Goal: Task Accomplishment & Management: Complete application form

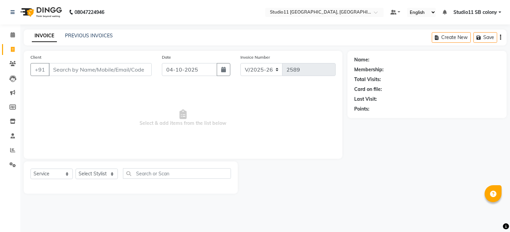
select select "7717"
select select "service"
drag, startPoint x: 0, startPoint y: 0, endPoint x: 107, endPoint y: 175, distance: 205.5
click at [108, 178] on select "Select Stylist [PERSON_NAME] Dani [PERSON_NAME] Josna kaif [PERSON_NAME] [PERSO…" at bounding box center [97, 173] width 42 height 10
select select "69120"
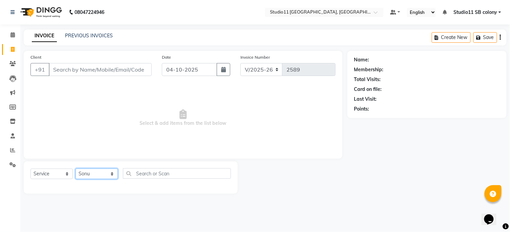
click at [76, 169] on select "Select Stylist [PERSON_NAME] Dani [PERSON_NAME] Josna kaif [PERSON_NAME] [PERSO…" at bounding box center [97, 173] width 42 height 10
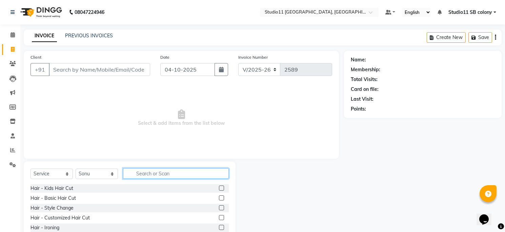
click at [138, 177] on input "text" at bounding box center [176, 173] width 106 height 10
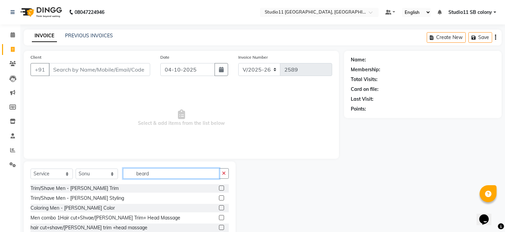
type input "beard"
click at [219, 197] on label at bounding box center [221, 197] width 5 height 5
click at [219, 197] on input "checkbox" at bounding box center [221, 198] width 4 height 4
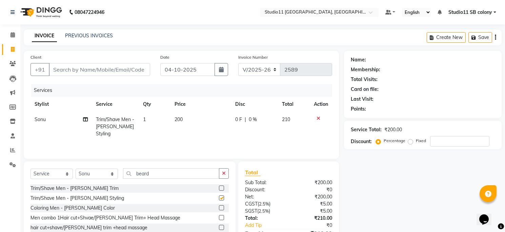
checkbox input "false"
click at [156, 177] on input "beard" at bounding box center [171, 173] width 96 height 10
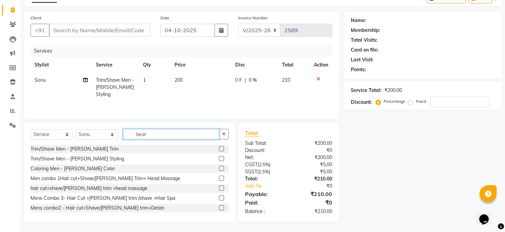
type input "bear"
click at [125, 29] on input "Client" at bounding box center [99, 30] width 101 height 13
type input "9"
type input "0"
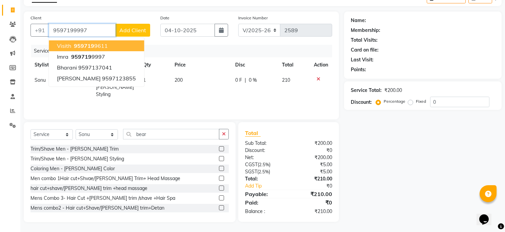
type input "9597199997"
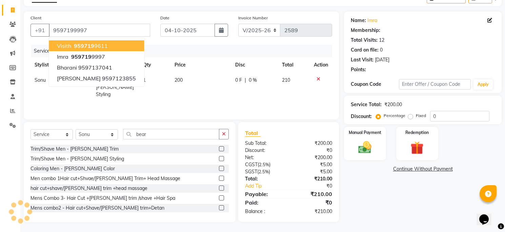
select select "1: Object"
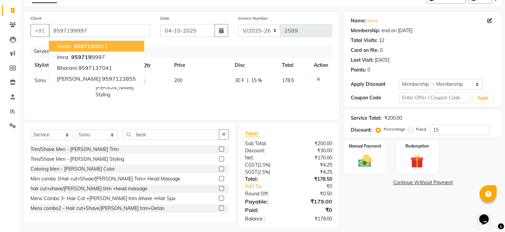
scroll to position [46, 0]
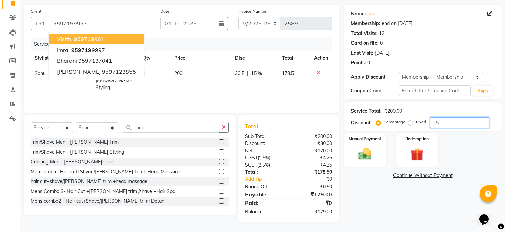
click at [459, 126] on input "15" at bounding box center [459, 122] width 59 height 10
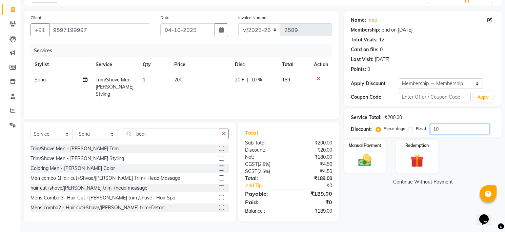
scroll to position [39, 0]
type input "10"
click at [461, 146] on div "Manual Payment Redemption" at bounding box center [423, 156] width 168 height 33
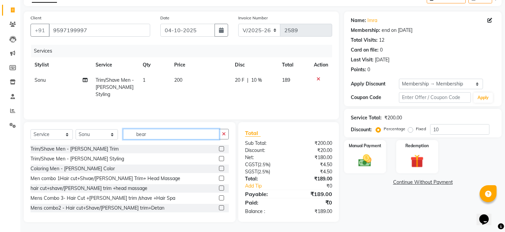
click at [157, 134] on input "bear" at bounding box center [171, 134] width 96 height 10
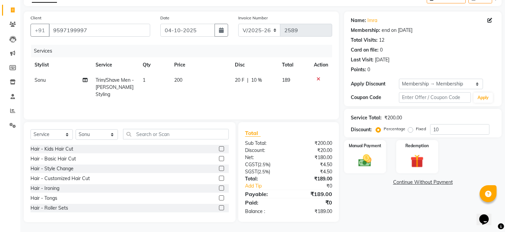
click at [366, 206] on div "Name: Imra Membership: end on [DATE] Total Visits: 12 Card on file: 0 Last Visi…" at bounding box center [425, 117] width 163 height 210
click at [265, 86] on td "20 F | 10 %" at bounding box center [254, 86] width 47 height 29
select select "69120"
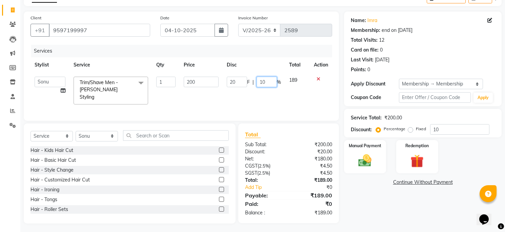
click at [268, 83] on input "10" at bounding box center [266, 82] width 20 height 10
type input "0"
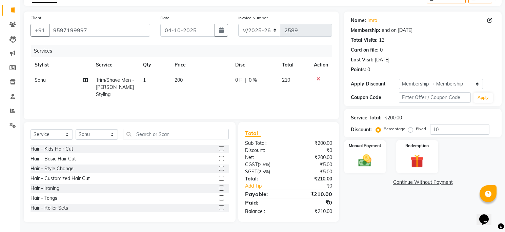
click at [255, 65] on th "Disc" at bounding box center [254, 64] width 47 height 15
click at [272, 82] on div "0 F | 0 %" at bounding box center [254, 80] width 39 height 7
select select "69120"
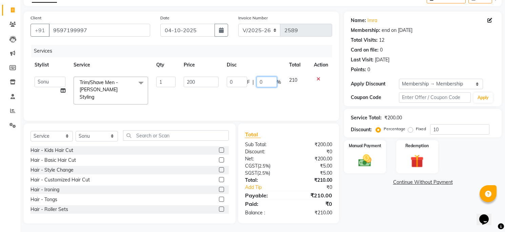
click at [272, 82] on input "0" at bounding box center [266, 82] width 20 height 10
type input "15"
click at [285, 100] on div "Services Stylist Service Qty Price Disc Total Action [PERSON_NAME] Dani [PERSON…" at bounding box center [180, 79] width 301 height 69
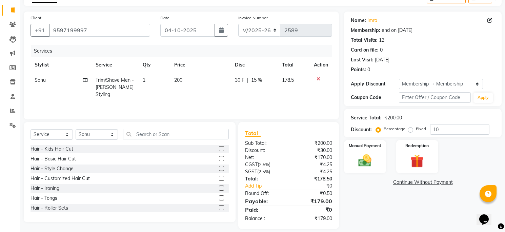
click at [218, 84] on td "200" at bounding box center [200, 86] width 61 height 29
select select "69120"
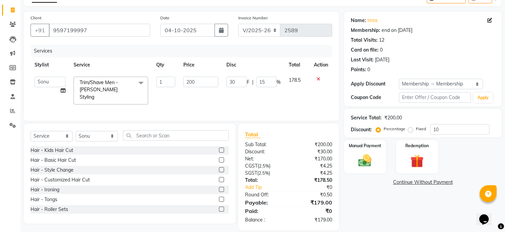
click at [218, 84] on td "200" at bounding box center [200, 90] width 43 height 36
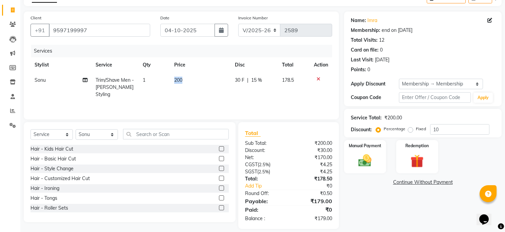
click at [218, 84] on td "200" at bounding box center [200, 86] width 61 height 29
select select "69120"
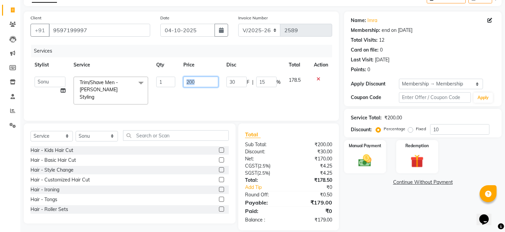
click at [197, 82] on input "200" at bounding box center [200, 82] width 35 height 10
type input "2"
type input "207"
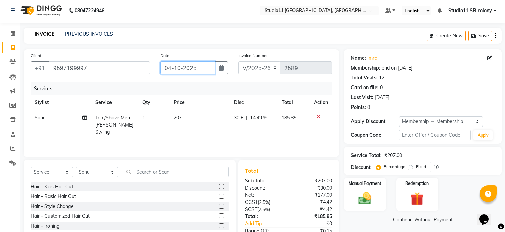
click at [203, 69] on input "04-10-2025" at bounding box center [187, 67] width 55 height 13
select select "10"
select select "2025"
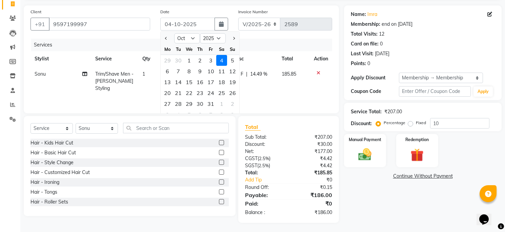
scroll to position [46, 0]
click at [274, 93] on div "Services Stylist Service Qty Price Disc Total Action [PERSON_NAME] Trim/Shave M…" at bounding box center [180, 72] width 301 height 68
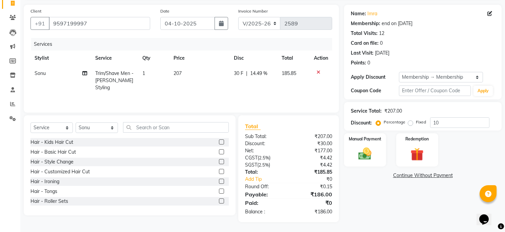
click at [193, 78] on td "207" at bounding box center [199, 80] width 60 height 29
select select "69120"
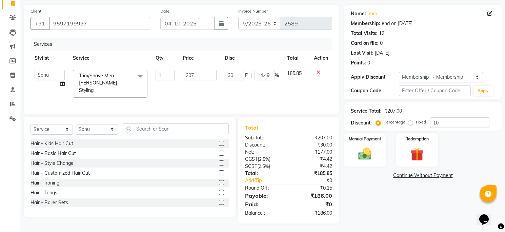
click at [228, 87] on td "30 F | 14.49 %" at bounding box center [251, 84] width 62 height 36
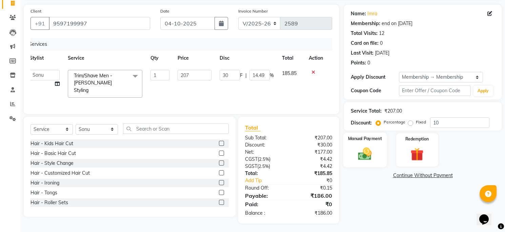
click at [367, 149] on img at bounding box center [365, 154] width 22 height 16
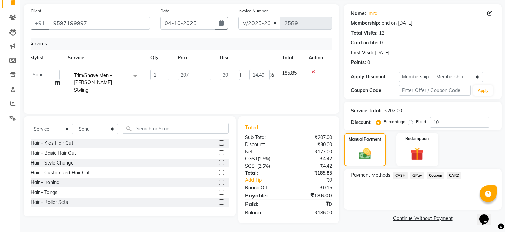
scroll to position [48, 0]
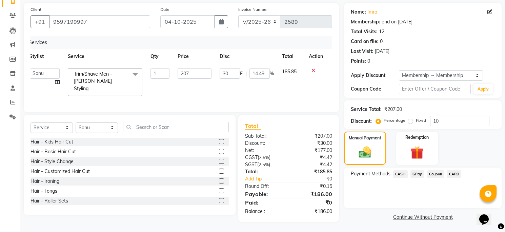
click at [416, 173] on span "GPay" at bounding box center [417, 174] width 14 height 8
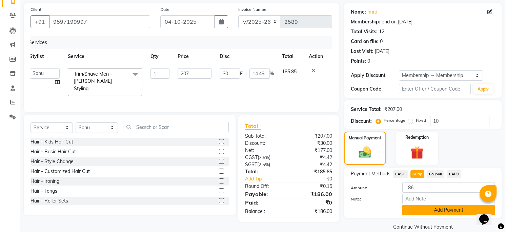
click at [422, 209] on button "Add Payment" at bounding box center [448, 210] width 92 height 10
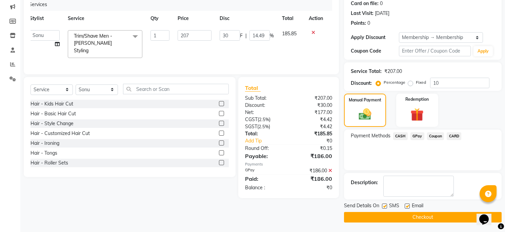
scroll to position [86, 0]
click at [407, 204] on label at bounding box center [406, 205] width 5 height 5
click at [407, 204] on input "checkbox" at bounding box center [406, 206] width 4 height 4
checkbox input "false"
click at [382, 204] on label at bounding box center [384, 205] width 5 height 5
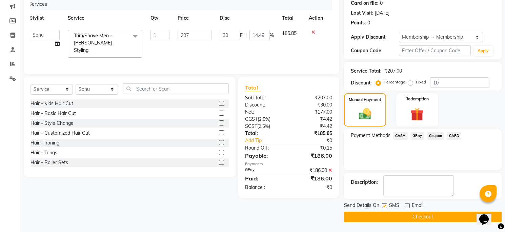
click at [382, 204] on input "checkbox" at bounding box center [384, 206] width 4 height 4
checkbox input "false"
click at [386, 219] on button "Checkout" at bounding box center [422, 216] width 157 height 10
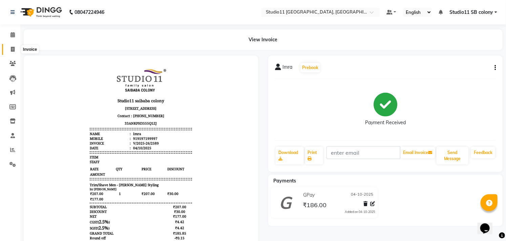
click at [9, 49] on span at bounding box center [13, 50] width 12 height 8
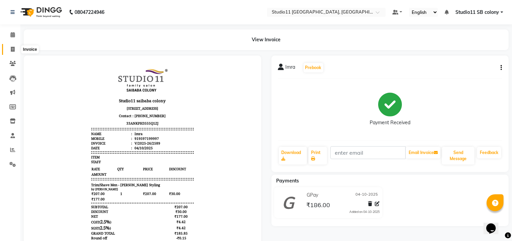
select select "7717"
select select "service"
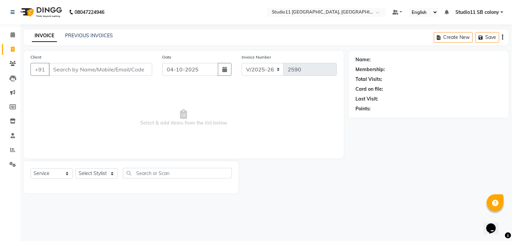
click at [82, 29] on div "INVOICE PREVIOUS INVOICES Create New Save" at bounding box center [266, 37] width 485 height 16
click at [91, 39] on div "INVOICE PREVIOUS INVOICES" at bounding box center [72, 36] width 97 height 8
click at [91, 37] on link "PREVIOUS INVOICES" at bounding box center [89, 36] width 48 height 6
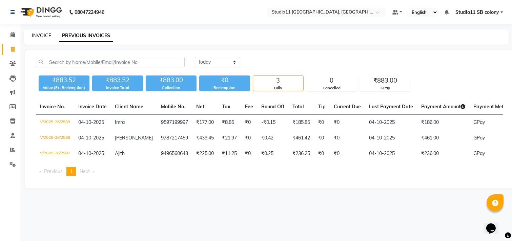
click at [44, 35] on link "INVOICE" at bounding box center [41, 36] width 19 height 6
select select "service"
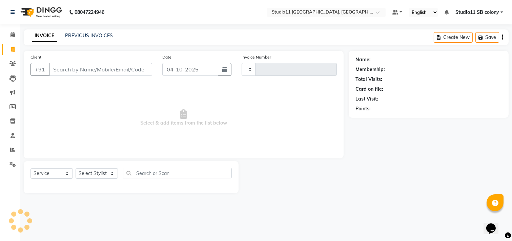
type input "2590"
select select "7717"
click at [93, 174] on select "Select Stylist [PERSON_NAME] Dani [PERSON_NAME] Josna kaif [PERSON_NAME] [PERSO…" at bounding box center [97, 173] width 42 height 10
click at [174, 157] on div "Client +91 Date [DATE] Invoice Number V/2025 V/[PHONE_NUMBER] Select & add item…" at bounding box center [184, 105] width 320 height 108
click at [108, 37] on link "PREVIOUS INVOICES" at bounding box center [89, 36] width 48 height 6
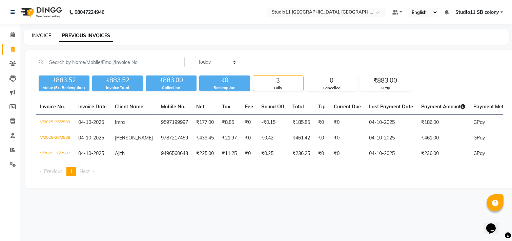
click at [41, 35] on link "INVOICE" at bounding box center [41, 36] width 19 height 6
select select "service"
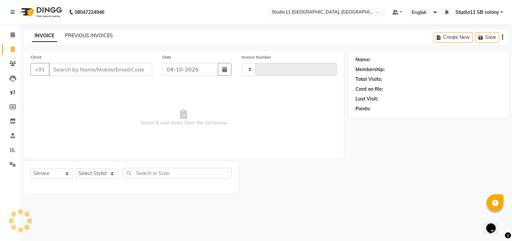
type input "2590"
select select "7717"
click at [92, 38] on link "PREVIOUS INVOICES" at bounding box center [89, 36] width 48 height 6
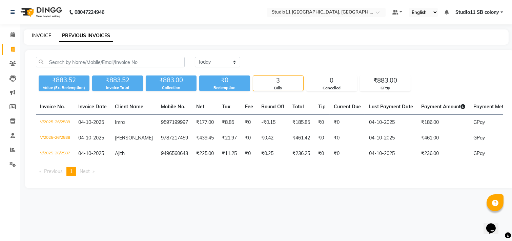
click at [45, 33] on link "INVOICE" at bounding box center [41, 36] width 19 height 6
select select "service"
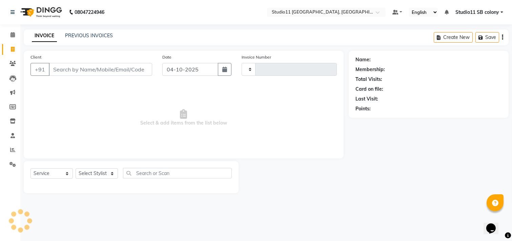
type input "2590"
select select "7717"
click at [79, 68] on input "Client" at bounding box center [100, 69] width 103 height 13
click at [99, 179] on select "Select Stylist [PERSON_NAME] Dani [PERSON_NAME] Josna kaif [PERSON_NAME] [PERSO…" at bounding box center [97, 173] width 42 height 10
select select "70879"
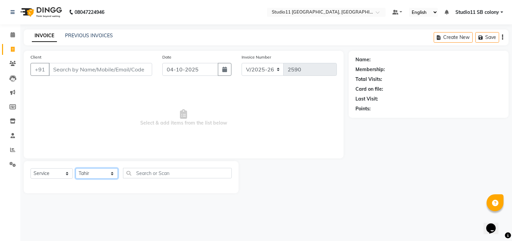
click at [76, 169] on select "Select Stylist [PERSON_NAME] Dani [PERSON_NAME] Josna kaif [PERSON_NAME] [PERSO…" at bounding box center [97, 173] width 42 height 10
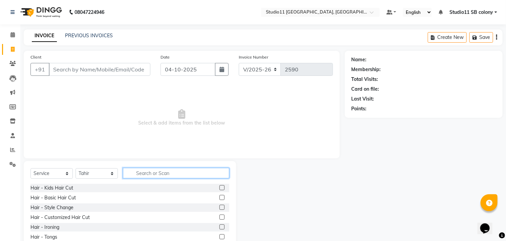
click at [162, 173] on input "text" at bounding box center [176, 173] width 106 height 10
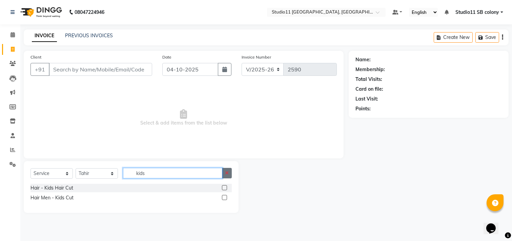
type input "kids"
click at [229, 175] on button "button" at bounding box center [227, 173] width 10 height 10
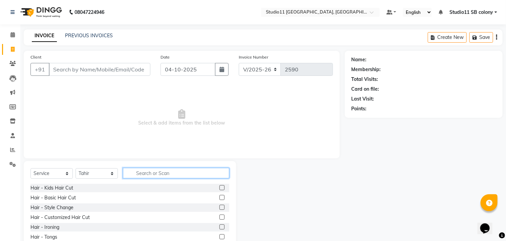
click at [201, 172] on input "text" at bounding box center [176, 173] width 106 height 10
type input "hair cut"
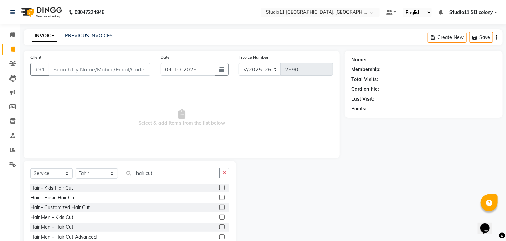
click at [219, 226] on label at bounding box center [221, 227] width 5 height 5
click at [219, 226] on input "checkbox" at bounding box center [221, 227] width 4 height 4
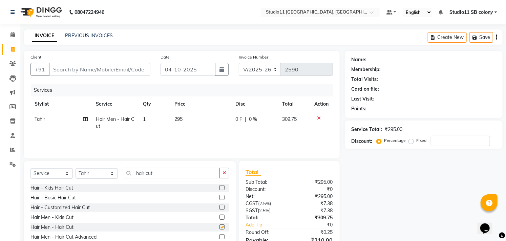
click at [192, 112] on td "295" at bounding box center [200, 123] width 61 height 22
checkbox input "false"
select select "70879"
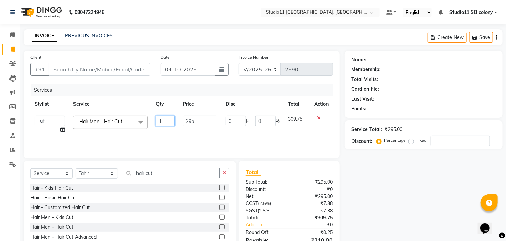
click at [165, 119] on input "1" at bounding box center [165, 121] width 19 height 10
type input "2"
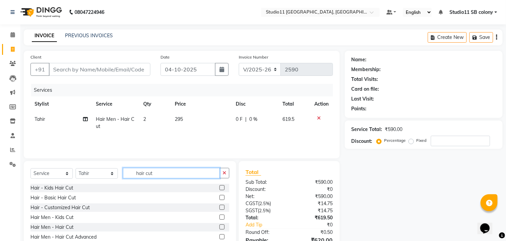
click at [204, 168] on input "hair cut" at bounding box center [171, 173] width 97 height 10
type input "h"
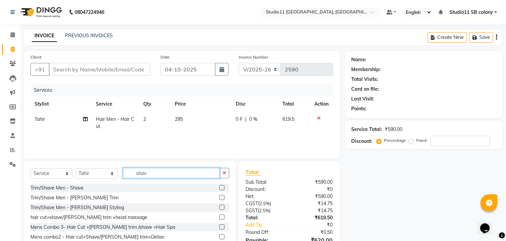
type input "shav"
click at [219, 187] on label at bounding box center [221, 187] width 5 height 5
click at [219, 187] on input "checkbox" at bounding box center [221, 188] width 4 height 4
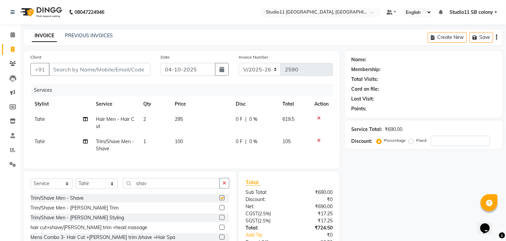
checkbox input "false"
click at [134, 73] on input "Client" at bounding box center [100, 69] width 102 height 13
type input "9"
type input "0"
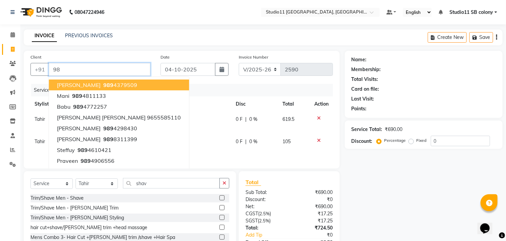
type input "9"
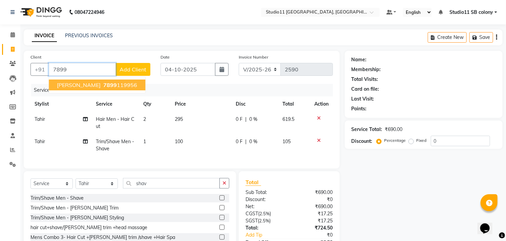
click at [125, 86] on ngb-highlight "7899 119956" at bounding box center [119, 85] width 35 height 7
type input "7899119956"
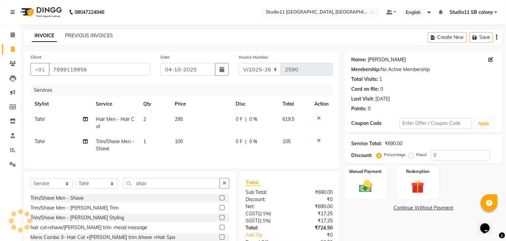
click at [383, 60] on link "[PERSON_NAME]" at bounding box center [387, 59] width 38 height 7
click at [196, 145] on td "100" at bounding box center [201, 145] width 61 height 22
select select "70879"
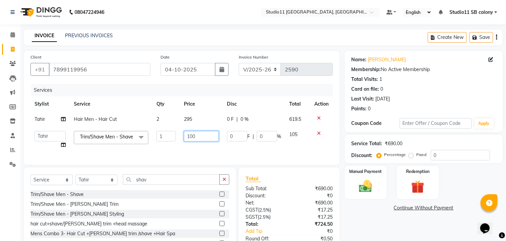
click at [204, 139] on input "100" at bounding box center [201, 136] width 35 height 10
type input "125"
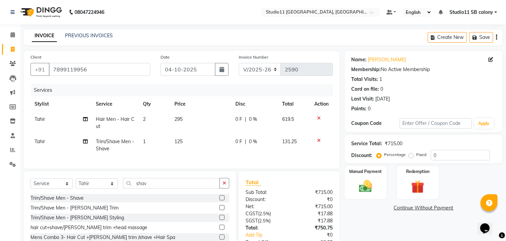
click at [368, 224] on div "Name: [PERSON_NAME] Membership: No Active Membership Total Visits: 1 Card on fi…" at bounding box center [426, 164] width 163 height 227
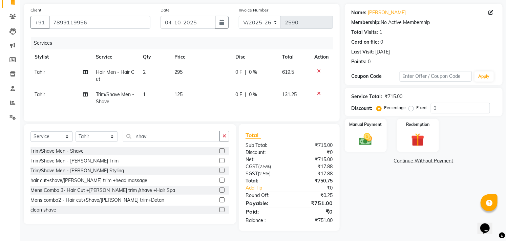
click at [364, 147] on div "Name: [PERSON_NAME] Membership: No Active Membership Total Visits: 1 Card on fi…" at bounding box center [426, 117] width 163 height 227
click at [366, 135] on img at bounding box center [366, 140] width 22 height 16
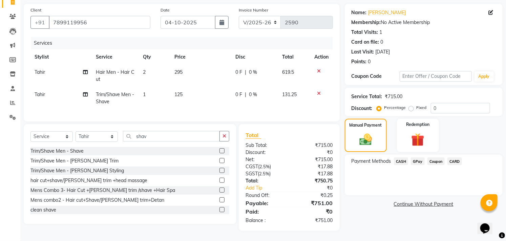
click at [421, 157] on span "GPay" at bounding box center [418, 161] width 14 height 8
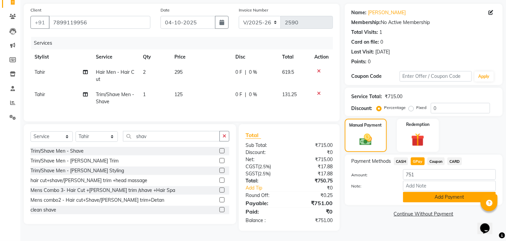
click at [427, 192] on button "Add Payment" at bounding box center [449, 197] width 93 height 10
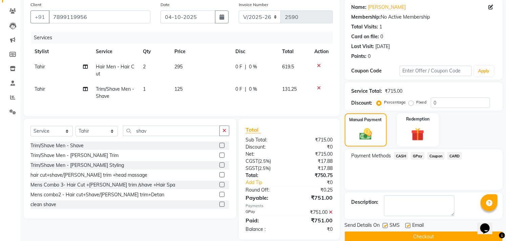
click at [491, 135] on div "Manual Payment Redemption" at bounding box center [424, 129] width 168 height 33
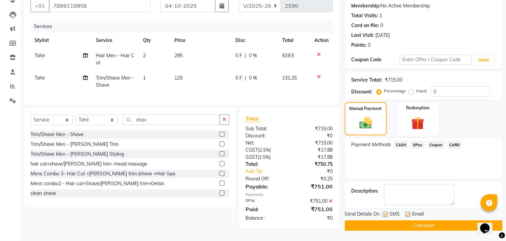
click at [408, 212] on label at bounding box center [407, 214] width 5 height 5
click at [408, 213] on input "checkbox" at bounding box center [407, 215] width 4 height 4
checkbox input "false"
click at [384, 212] on label at bounding box center [385, 214] width 5 height 5
click at [384, 213] on input "checkbox" at bounding box center [385, 215] width 4 height 4
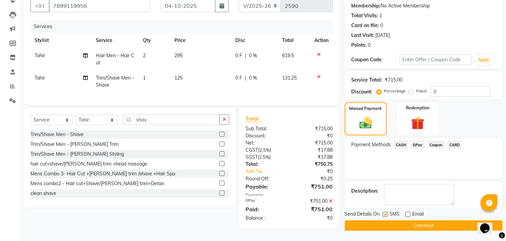
checkbox input "false"
click at [380, 228] on div "Name: [PERSON_NAME] Membership: No Active Membership Total Visits: 1 Card on fi…" at bounding box center [426, 109] width 163 height 244
click at [381, 224] on button "Checkout" at bounding box center [424, 225] width 158 height 10
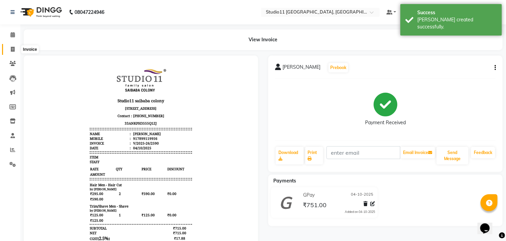
click at [9, 46] on span at bounding box center [13, 50] width 12 height 8
select select "service"
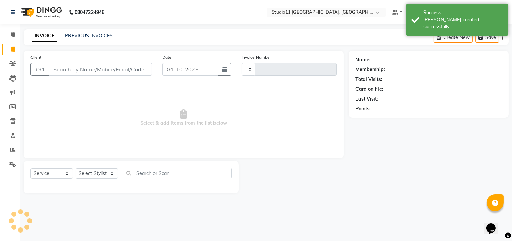
click at [84, 40] on div "INVOICE PREVIOUS INVOICES" at bounding box center [72, 36] width 97 height 8
click at [90, 34] on link "PREVIOUS INVOICES" at bounding box center [89, 36] width 48 height 6
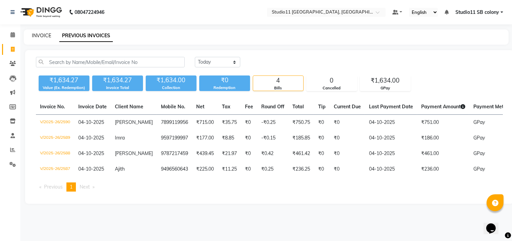
click at [45, 38] on link "INVOICE" at bounding box center [41, 36] width 19 height 6
select select "service"
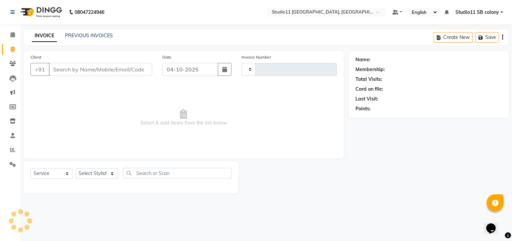
type input "2591"
select select "7717"
click at [326, 4] on nav "08047224946 Select Location × Studio11 [GEOGRAPHIC_DATA], [GEOGRAPHIC_DATA] Def…" at bounding box center [256, 12] width 512 height 24
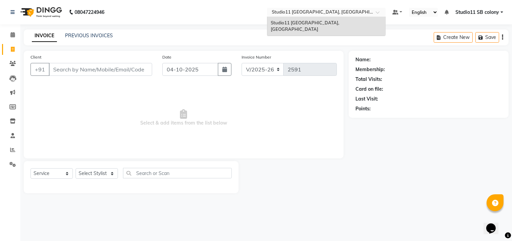
click at [327, 9] on div "× Studio11 [GEOGRAPHIC_DATA], [GEOGRAPHIC_DATA]" at bounding box center [323, 12] width 102 height 7
click at [122, 18] on nav "08047224946 Select Location × [GEOGRAPHIC_DATA], [GEOGRAPHIC_DATA] [GEOGRAPHIC_…" at bounding box center [256, 12] width 512 height 24
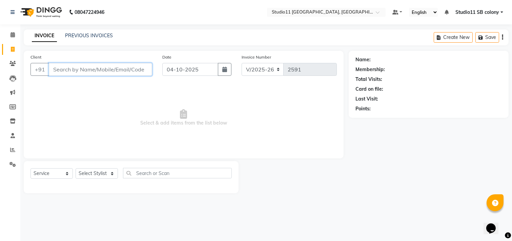
click at [83, 70] on input "Client" at bounding box center [100, 69] width 103 height 13
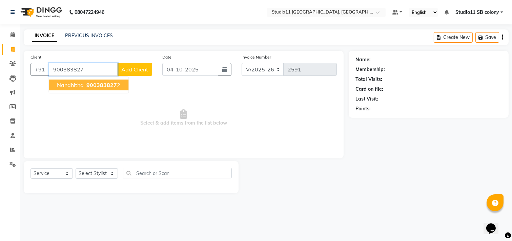
click at [80, 87] on span "nandhitha" at bounding box center [70, 85] width 27 height 7
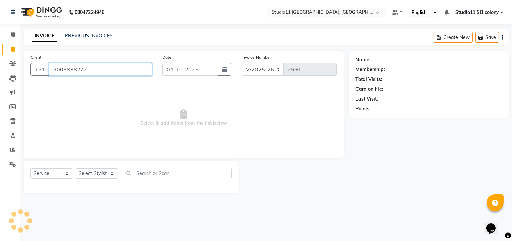
type input "9003838272"
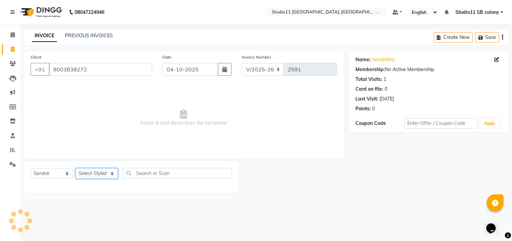
click at [104, 172] on select "Select Stylist [PERSON_NAME] Dani [PERSON_NAME] Josna kaif [PERSON_NAME] [PERSO…" at bounding box center [97, 173] width 42 height 10
select select "68719"
click at [76, 169] on select "Select Stylist [PERSON_NAME] Dani [PERSON_NAME] Josna kaif [PERSON_NAME] [PERSO…" at bounding box center [97, 173] width 42 height 10
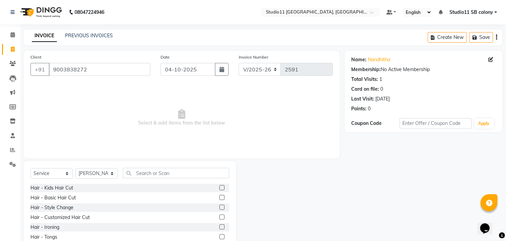
click at [219, 218] on label at bounding box center [221, 217] width 5 height 5
click at [219, 218] on input "checkbox" at bounding box center [221, 217] width 4 height 4
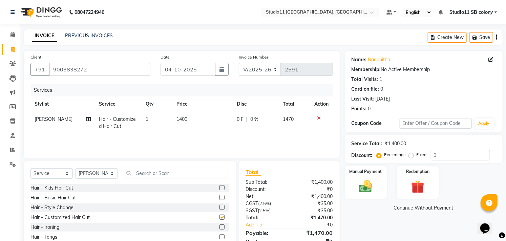
checkbox input "false"
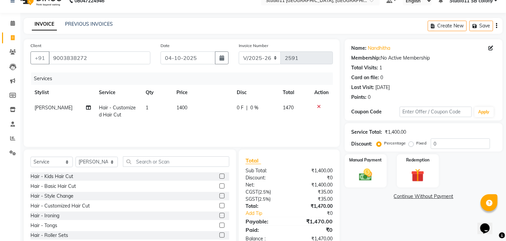
scroll to position [30, 0]
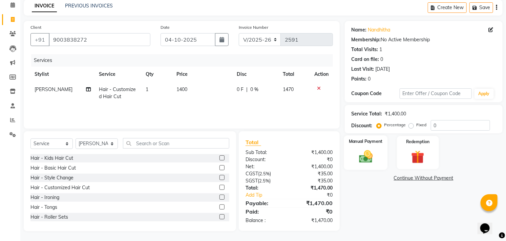
click at [365, 158] on img at bounding box center [366, 157] width 22 height 16
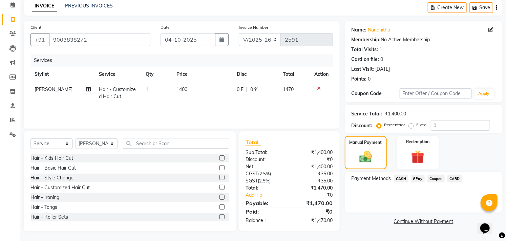
click at [452, 179] on span "CARD" at bounding box center [454, 179] width 15 height 8
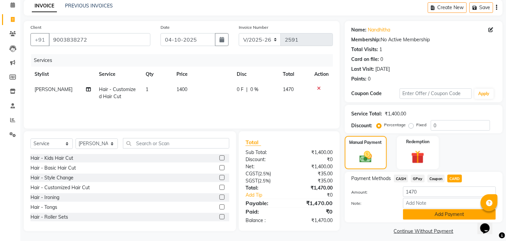
click at [454, 215] on button "Add Payment" at bounding box center [449, 214] width 93 height 10
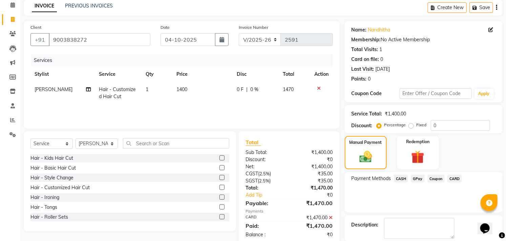
scroll to position [63, 0]
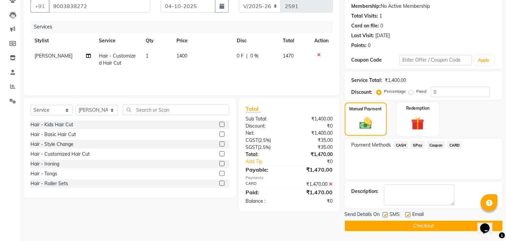
click at [406, 214] on label at bounding box center [407, 214] width 5 height 5
click at [406, 214] on input "checkbox" at bounding box center [407, 215] width 4 height 4
checkbox input "false"
click at [384, 214] on label at bounding box center [385, 214] width 5 height 5
click at [384, 214] on input "checkbox" at bounding box center [385, 215] width 4 height 4
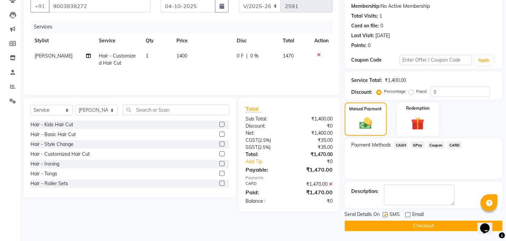
checkbox input "false"
click at [389, 225] on button "Checkout" at bounding box center [424, 226] width 158 height 10
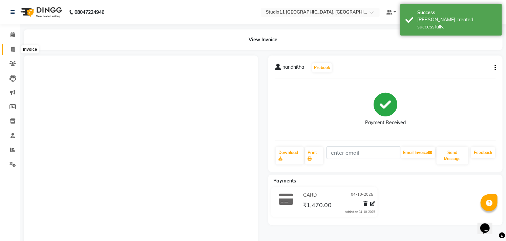
click at [14, 46] on span at bounding box center [13, 50] width 12 height 8
select select "service"
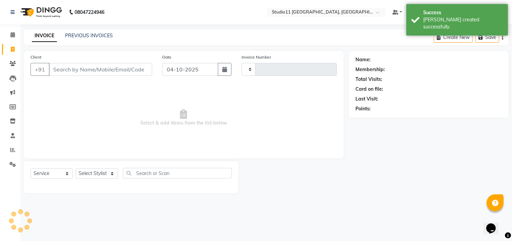
click at [82, 29] on div "INVOICE PREVIOUS INVOICES Create New Save" at bounding box center [266, 37] width 485 height 16
click at [85, 36] on link "PREVIOUS INVOICES" at bounding box center [89, 36] width 48 height 6
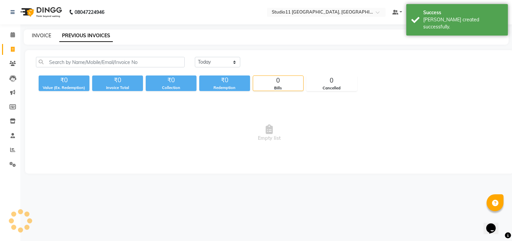
click at [45, 35] on link "INVOICE" at bounding box center [41, 36] width 19 height 6
select select "service"
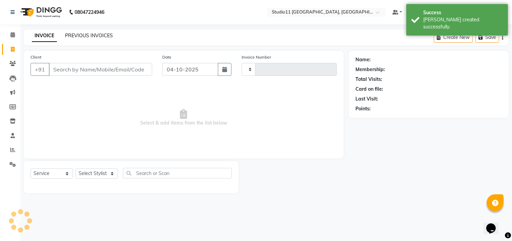
click at [85, 35] on link "PREVIOUS INVOICES" at bounding box center [89, 36] width 48 height 6
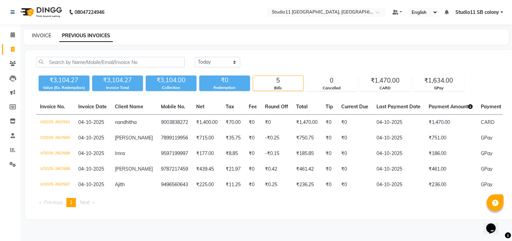
click at [44, 34] on link "INVOICE" at bounding box center [41, 36] width 19 height 6
select select "service"
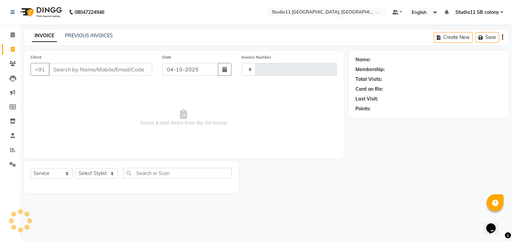
type input "2592"
select select "7717"
click at [91, 177] on select "Select Stylist [PERSON_NAME] Dani [PERSON_NAME] Josna kaif [PERSON_NAME] [PERSO…" at bounding box center [97, 173] width 42 height 10
select select "85620"
click at [76, 169] on select "Select Stylist [PERSON_NAME] Dani [PERSON_NAME] Josna kaif [PERSON_NAME] [PERSO…" at bounding box center [97, 173] width 42 height 10
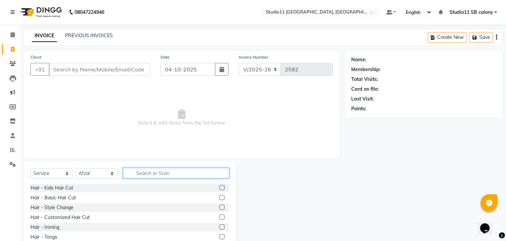
click at [161, 173] on input "text" at bounding box center [176, 173] width 106 height 10
type input "Hair cut"
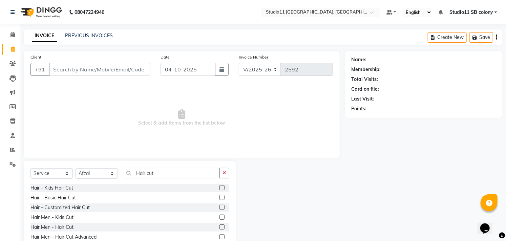
click at [219, 226] on label at bounding box center [221, 227] width 5 height 5
click at [219, 226] on input "checkbox" at bounding box center [221, 227] width 4 height 4
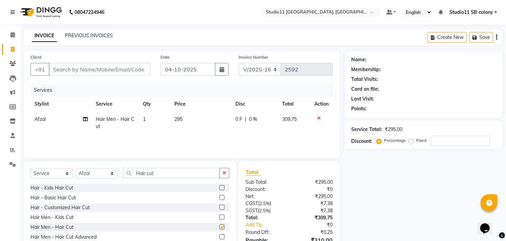
checkbox input "false"
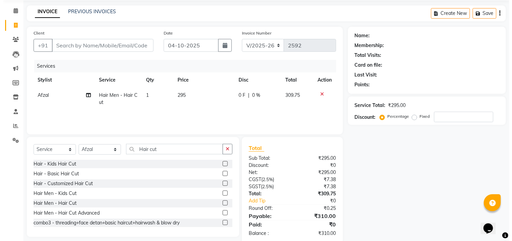
scroll to position [37, 0]
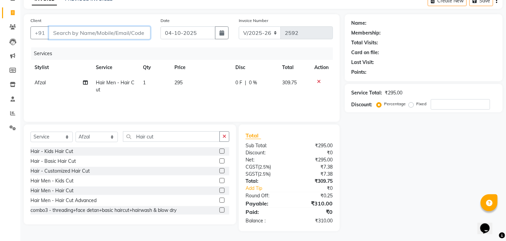
click at [129, 28] on input "Client" at bounding box center [100, 32] width 102 height 13
type input "7"
type input "0"
type input "7667247531"
click at [129, 28] on button "Add Client" at bounding box center [132, 32] width 35 height 13
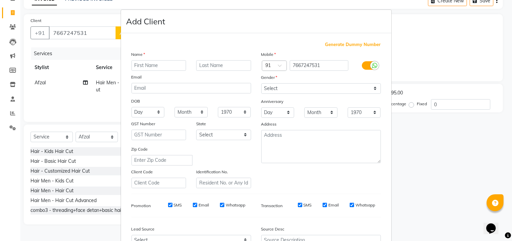
click at [154, 66] on input "text" at bounding box center [158, 65] width 55 height 10
type input "Devika"
click at [276, 90] on select "Select [DEMOGRAPHIC_DATA] [DEMOGRAPHIC_DATA] Other Prefer Not To Say" at bounding box center [321, 88] width 120 height 10
select select "[DEMOGRAPHIC_DATA]"
click at [261, 83] on select "Select [DEMOGRAPHIC_DATA] [DEMOGRAPHIC_DATA] Other Prefer Not To Say" at bounding box center [321, 88] width 120 height 10
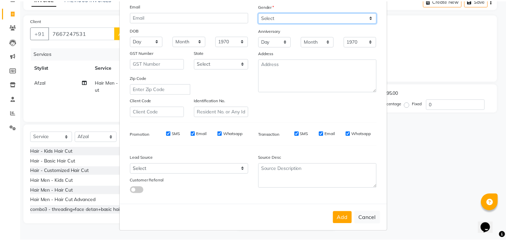
scroll to position [72, 0]
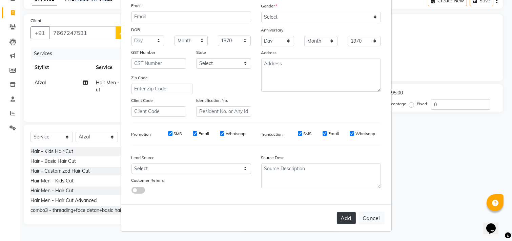
click at [349, 222] on button "Add" at bounding box center [346, 218] width 19 height 12
select select
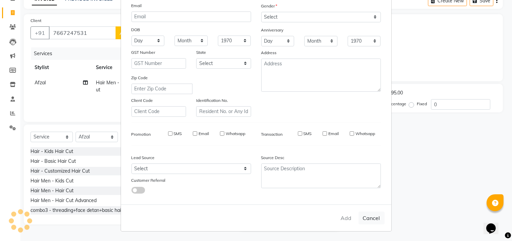
select select
checkbox input "false"
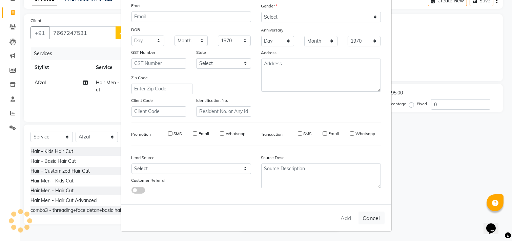
checkbox input "false"
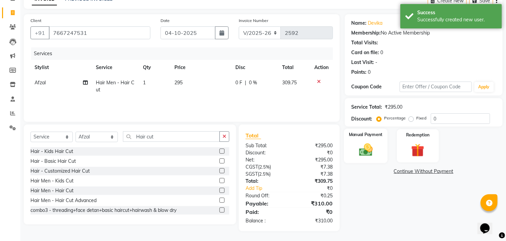
click at [365, 143] on img at bounding box center [366, 150] width 22 height 16
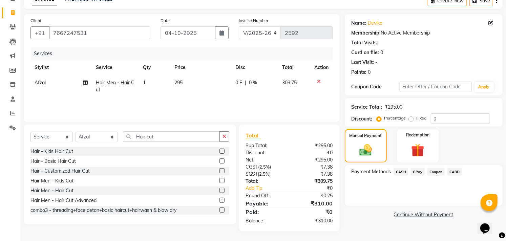
click at [417, 172] on span "GPay" at bounding box center [418, 172] width 14 height 8
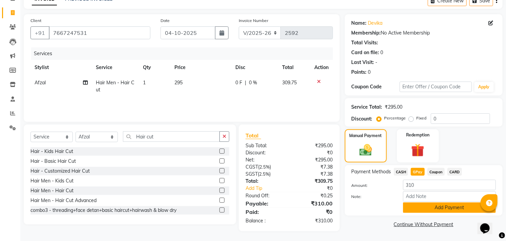
click at [448, 208] on button "Add Payment" at bounding box center [449, 208] width 93 height 10
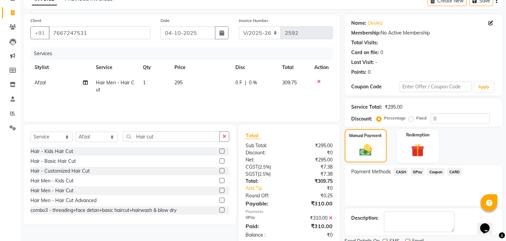
scroll to position [63, 0]
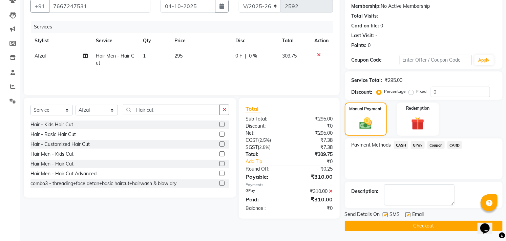
click at [408, 214] on label at bounding box center [407, 214] width 5 height 5
click at [408, 214] on input "checkbox" at bounding box center [407, 215] width 4 height 4
checkbox input "false"
click at [385, 215] on label at bounding box center [385, 214] width 5 height 5
click at [385, 215] on input "checkbox" at bounding box center [385, 215] width 4 height 4
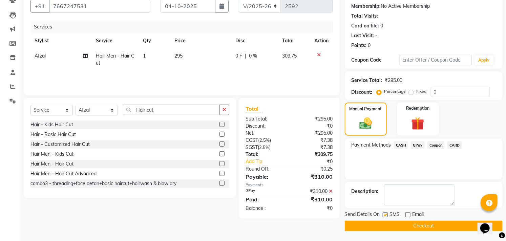
checkbox input "false"
click at [389, 224] on button "Checkout" at bounding box center [424, 226] width 158 height 10
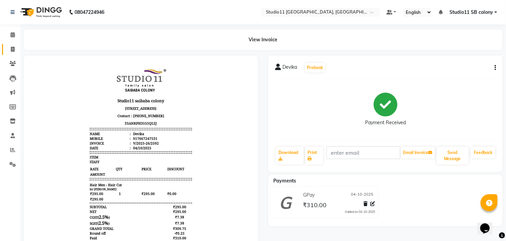
click at [9, 49] on span at bounding box center [13, 50] width 12 height 8
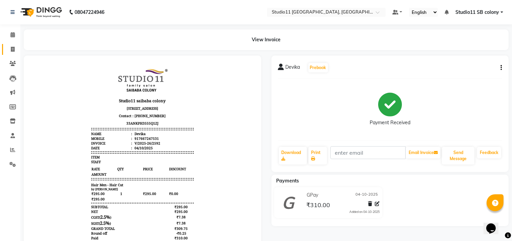
select select "service"
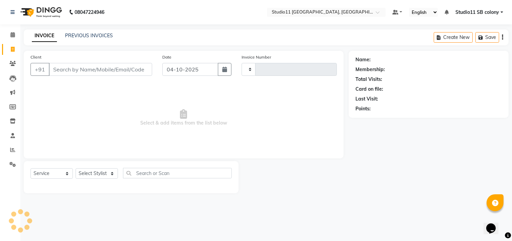
type input "2593"
select select "7717"
click at [112, 33] on div "INVOICE PREVIOUS INVOICES" at bounding box center [72, 36] width 97 height 8
click at [107, 36] on link "PREVIOUS INVOICES" at bounding box center [89, 36] width 48 height 6
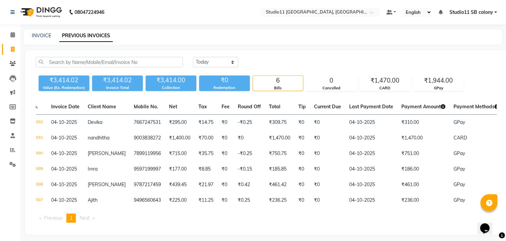
scroll to position [0, 8]
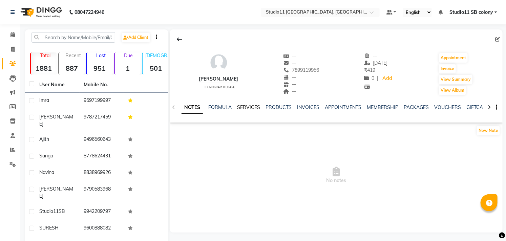
click at [247, 107] on link "SERVICES" at bounding box center [248, 107] width 23 height 6
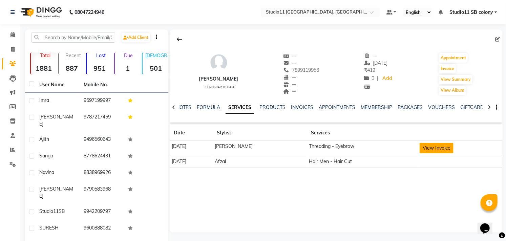
click at [445, 146] on button "View Invoice" at bounding box center [437, 148] width 34 height 10
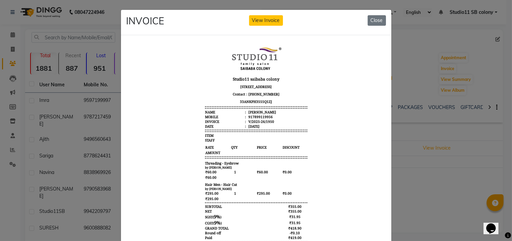
click at [428, 196] on ngb-modal-window "INVOICE View Invoice Close" at bounding box center [256, 120] width 512 height 241
